Goal: Information Seeking & Learning: Learn about a topic

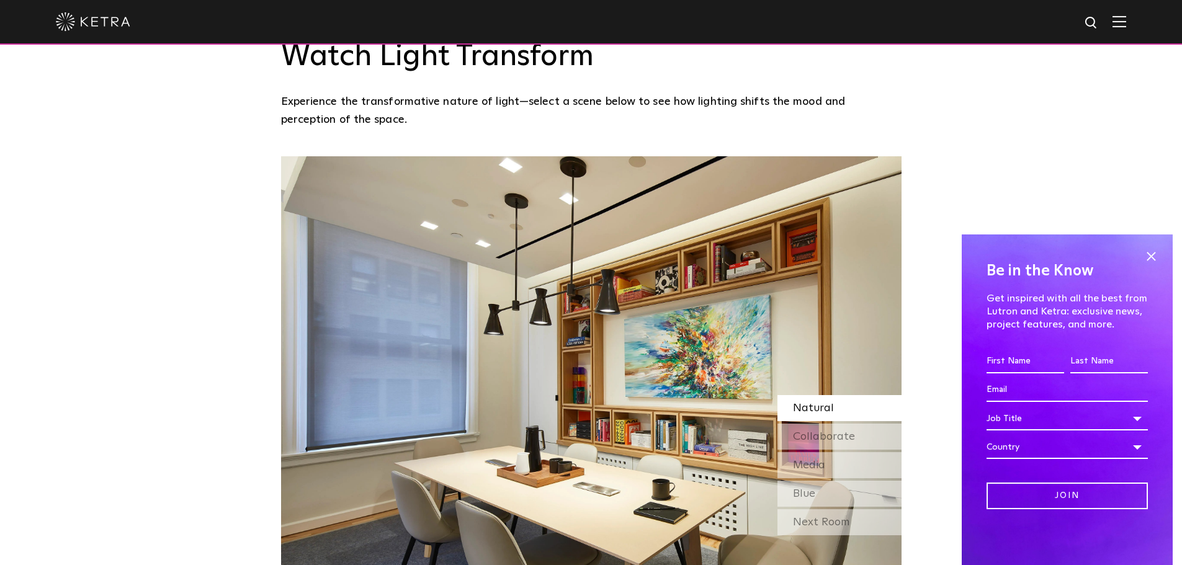
scroll to position [806, 0]
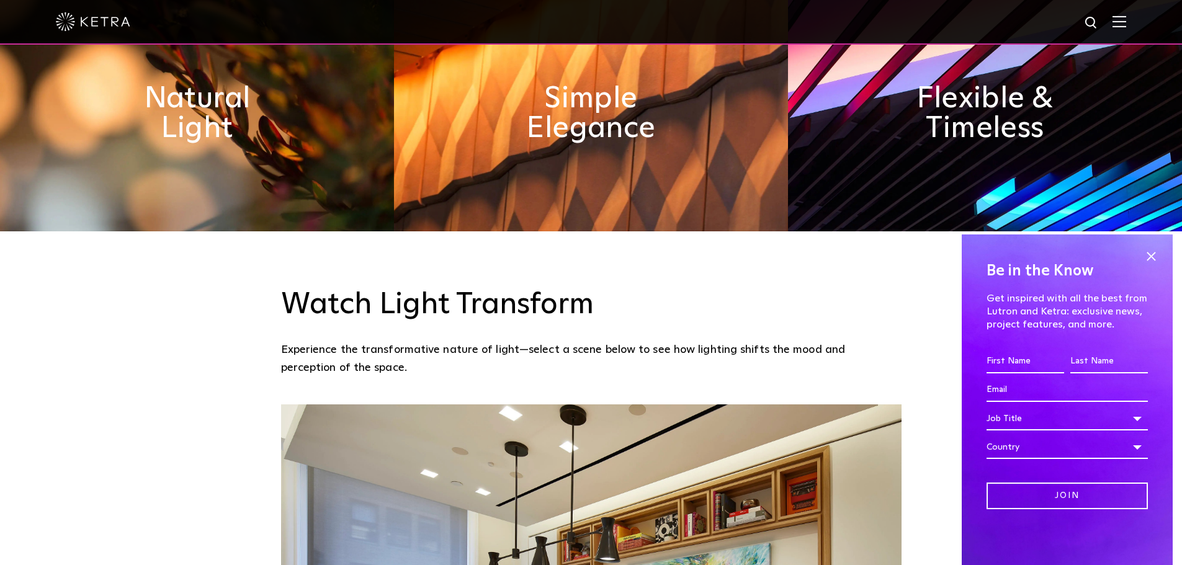
click at [1123, 20] on img at bounding box center [1119, 22] width 14 height 12
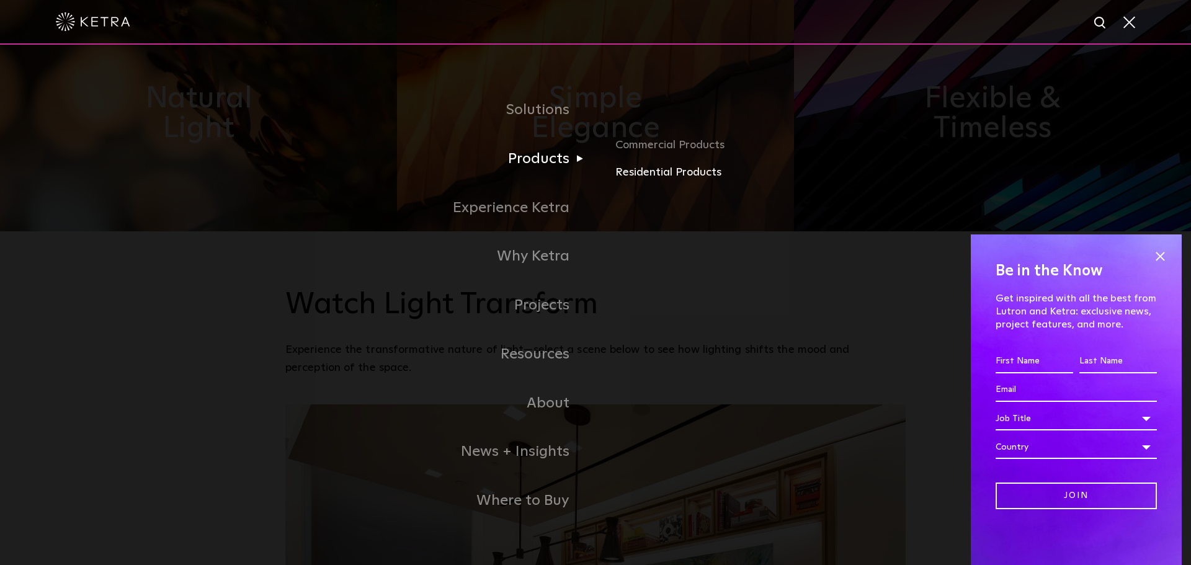
click at [643, 174] on link "Residential Products" at bounding box center [760, 173] width 290 height 18
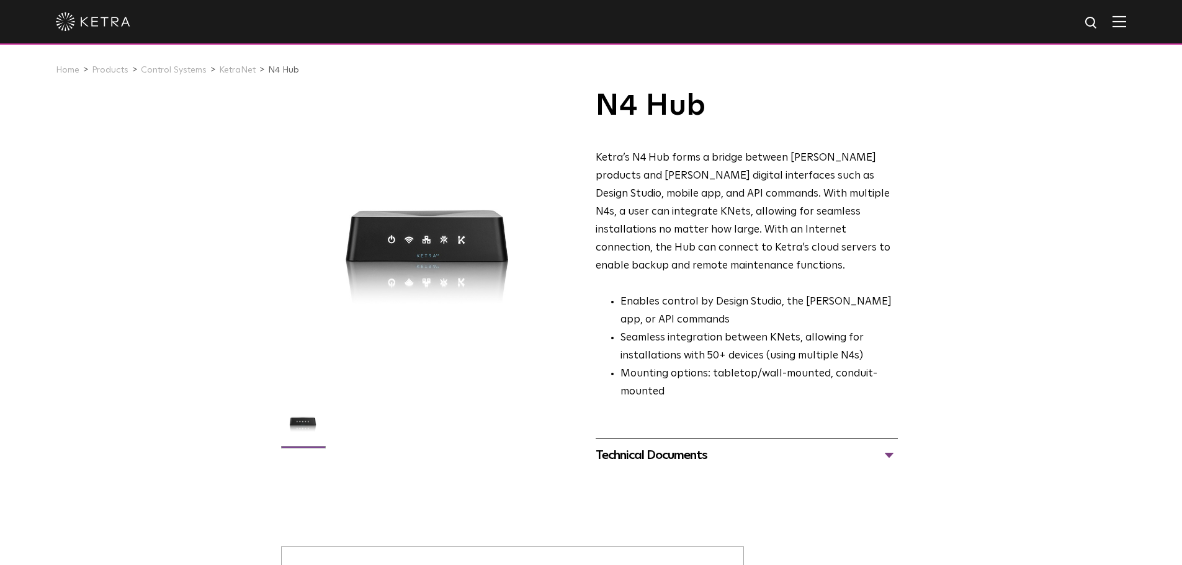
click at [876, 445] on div "Technical Documents" at bounding box center [746, 455] width 302 height 20
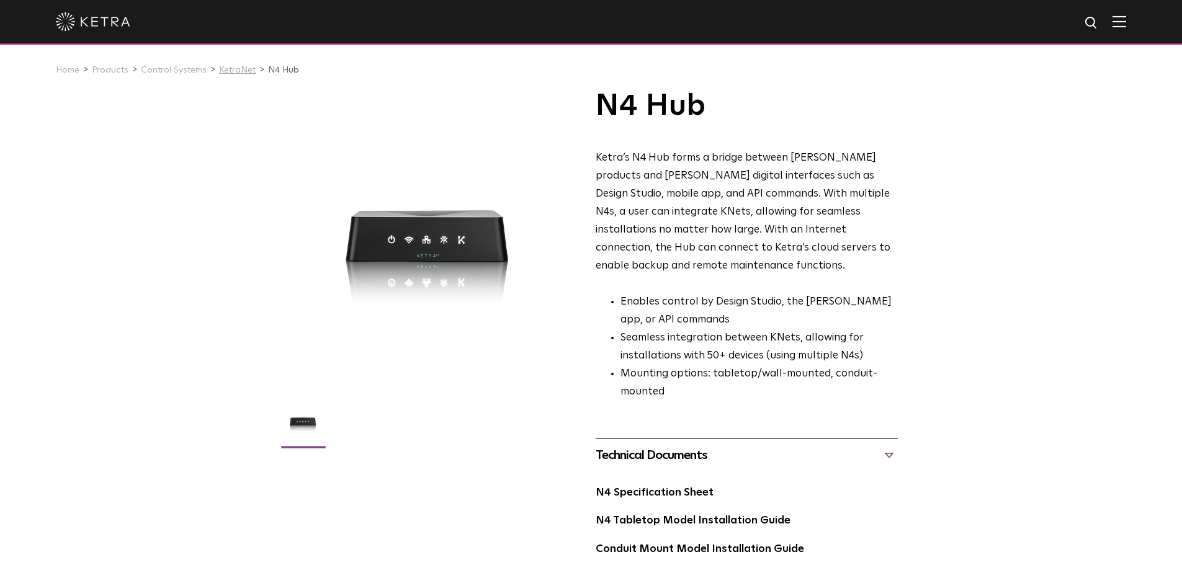
click at [242, 68] on link "KetraNet" at bounding box center [237, 70] width 37 height 9
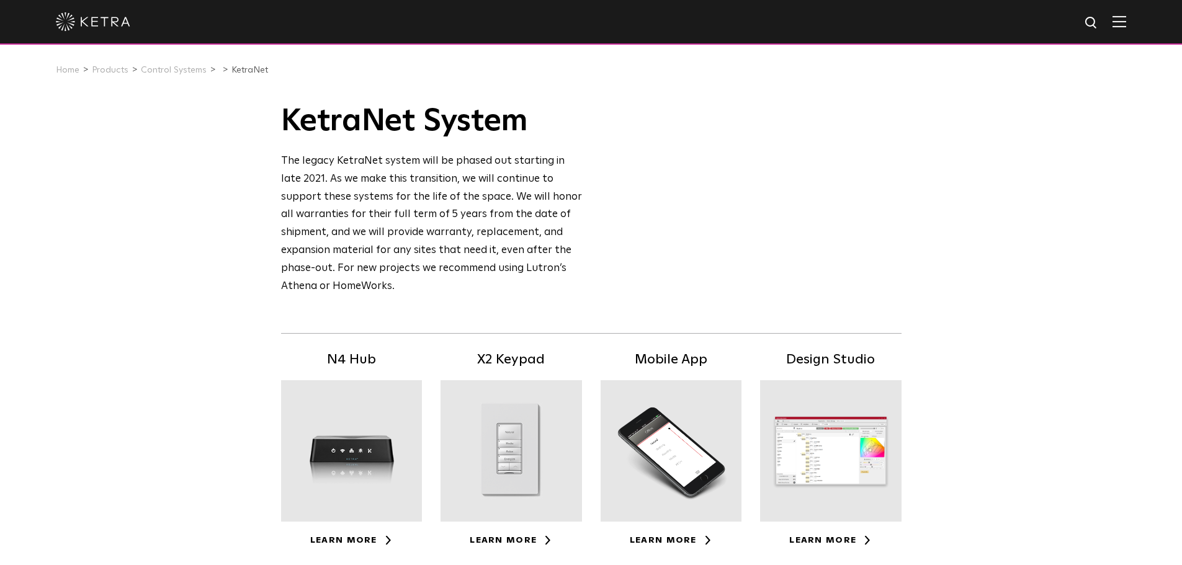
scroll to position [186, 0]
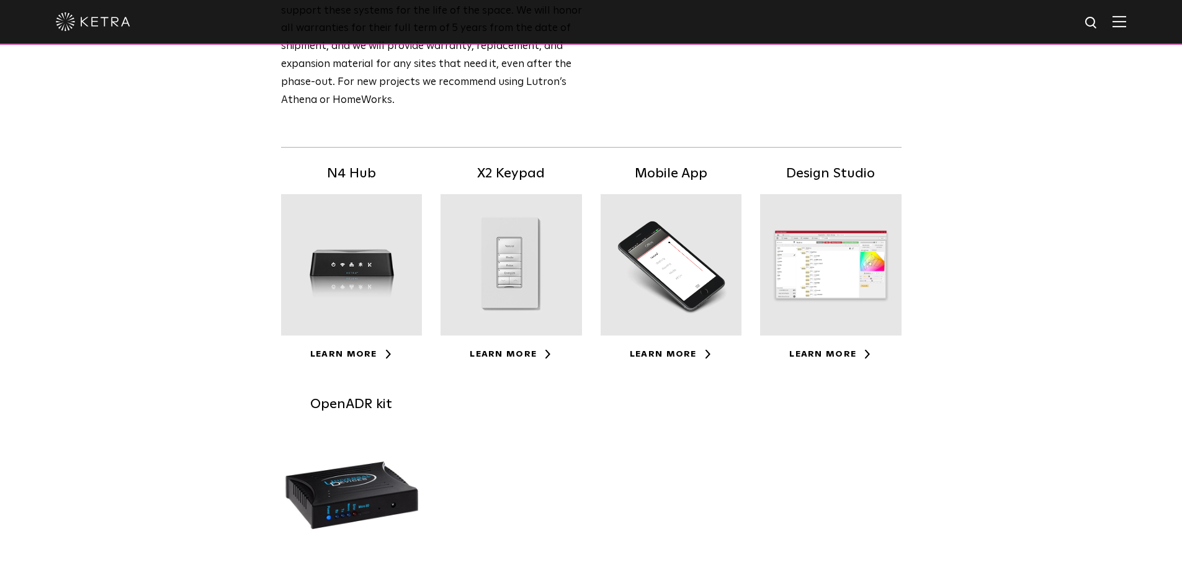
click at [863, 263] on div at bounding box center [830, 264] width 141 height 141
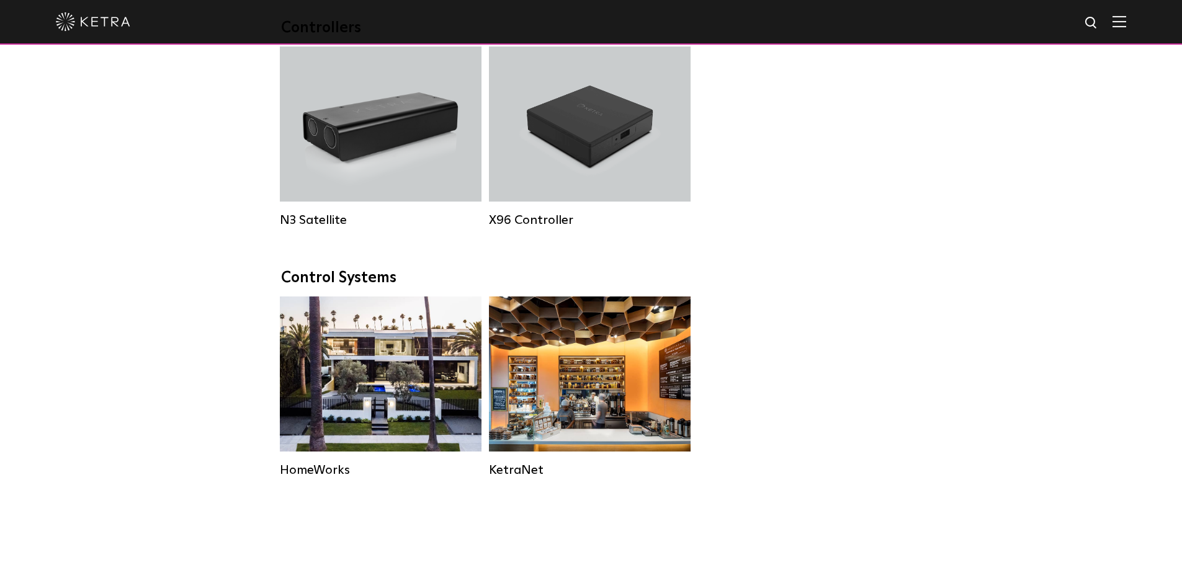
scroll to position [1303, 0]
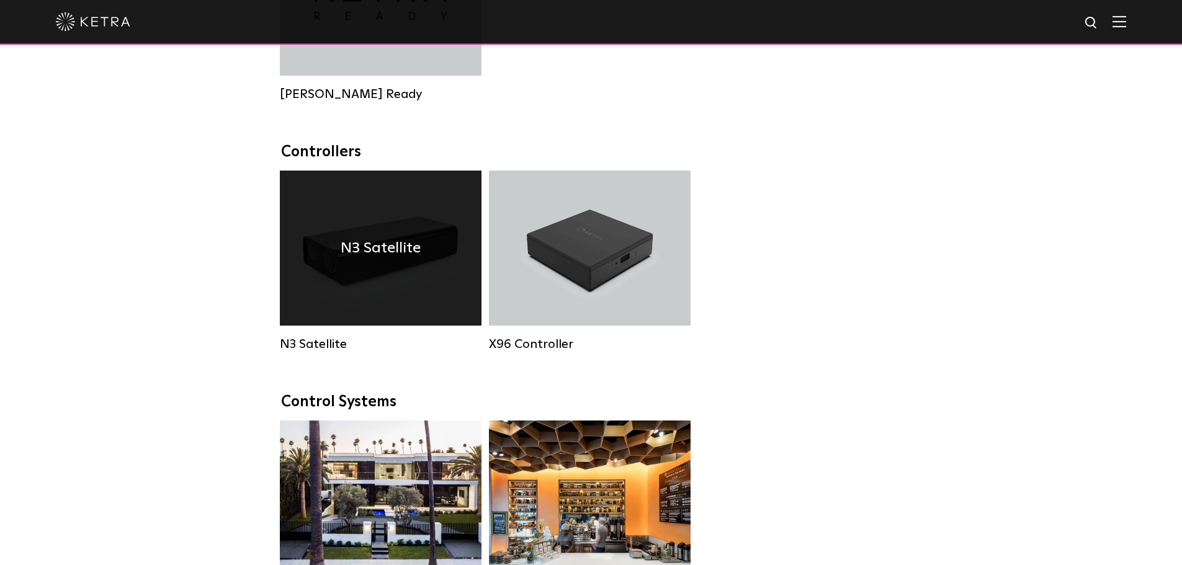
click at [401, 283] on div "N3 Satellite" at bounding box center [381, 248] width 202 height 155
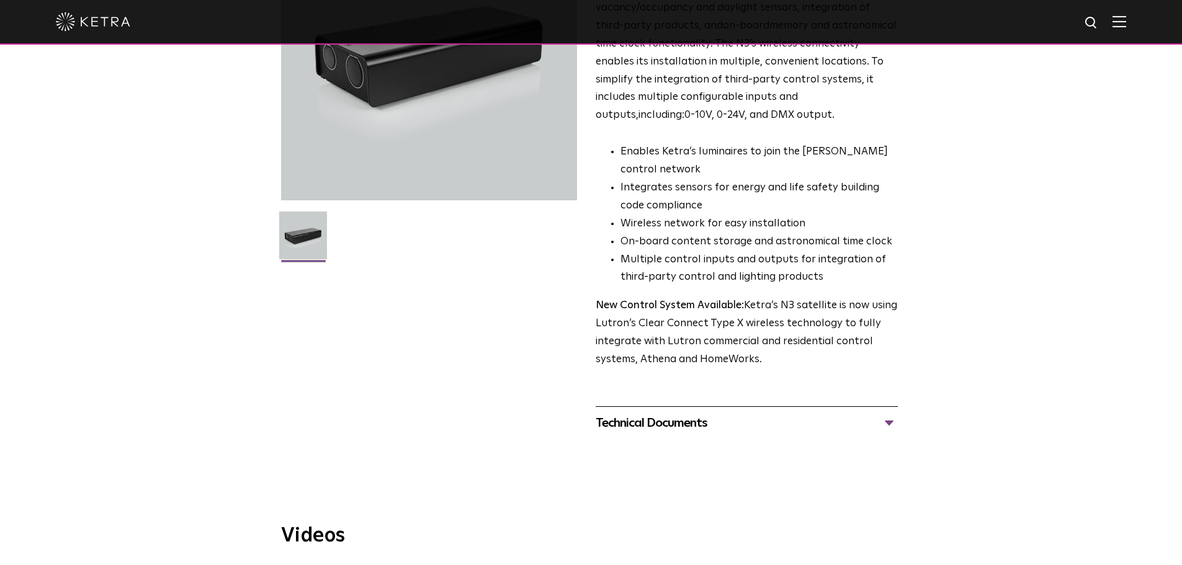
scroll to position [248, 0]
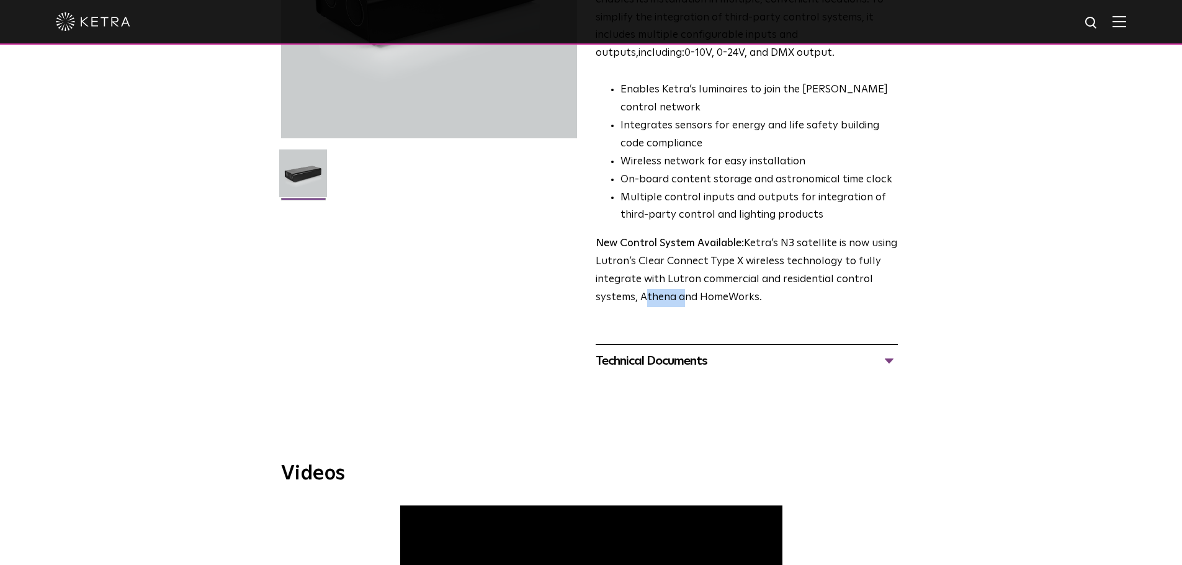
drag, startPoint x: 644, startPoint y: 299, endPoint x: 680, endPoint y: 295, distance: 36.2
click at [680, 295] on p "New Control System Available: Ketra’s N3 satellite is now using Lutron’s Clear …" at bounding box center [746, 271] width 302 height 72
drag, startPoint x: 755, startPoint y: 300, endPoint x: 696, endPoint y: 298, distance: 59.6
click at [696, 298] on p "New Control System Available: Ketra’s N3 satellite is now using Lutron’s Clear …" at bounding box center [746, 271] width 302 height 72
